Goal: Check status: Check status

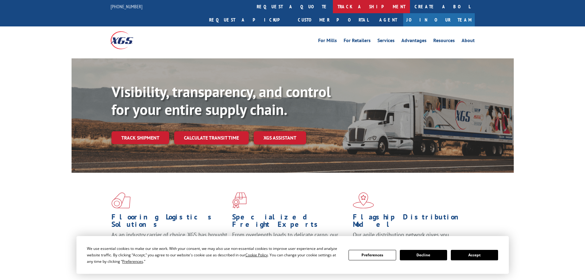
click at [333, 8] on link "track a shipment" at bounding box center [371, 6] width 77 height 13
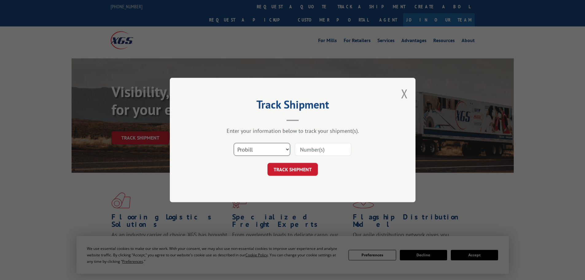
click at [260, 147] on select "Select category... Probill BOL PO" at bounding box center [262, 149] width 57 height 13
select select "po"
click at [234, 143] on select "Select category... Probill BOL PO" at bounding box center [262, 149] width 57 height 13
click at [308, 150] on input at bounding box center [323, 149] width 57 height 13
paste input "08549500"
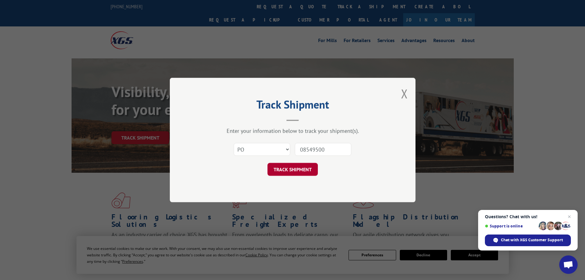
type input "08549500"
click at [298, 166] on button "TRACK SHIPMENT" at bounding box center [292, 169] width 50 height 13
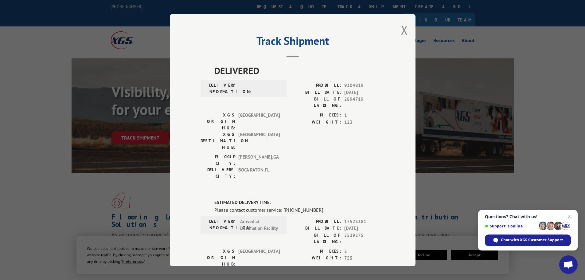
scroll to position [31, 0]
